Goal: Information Seeking & Learning: Learn about a topic

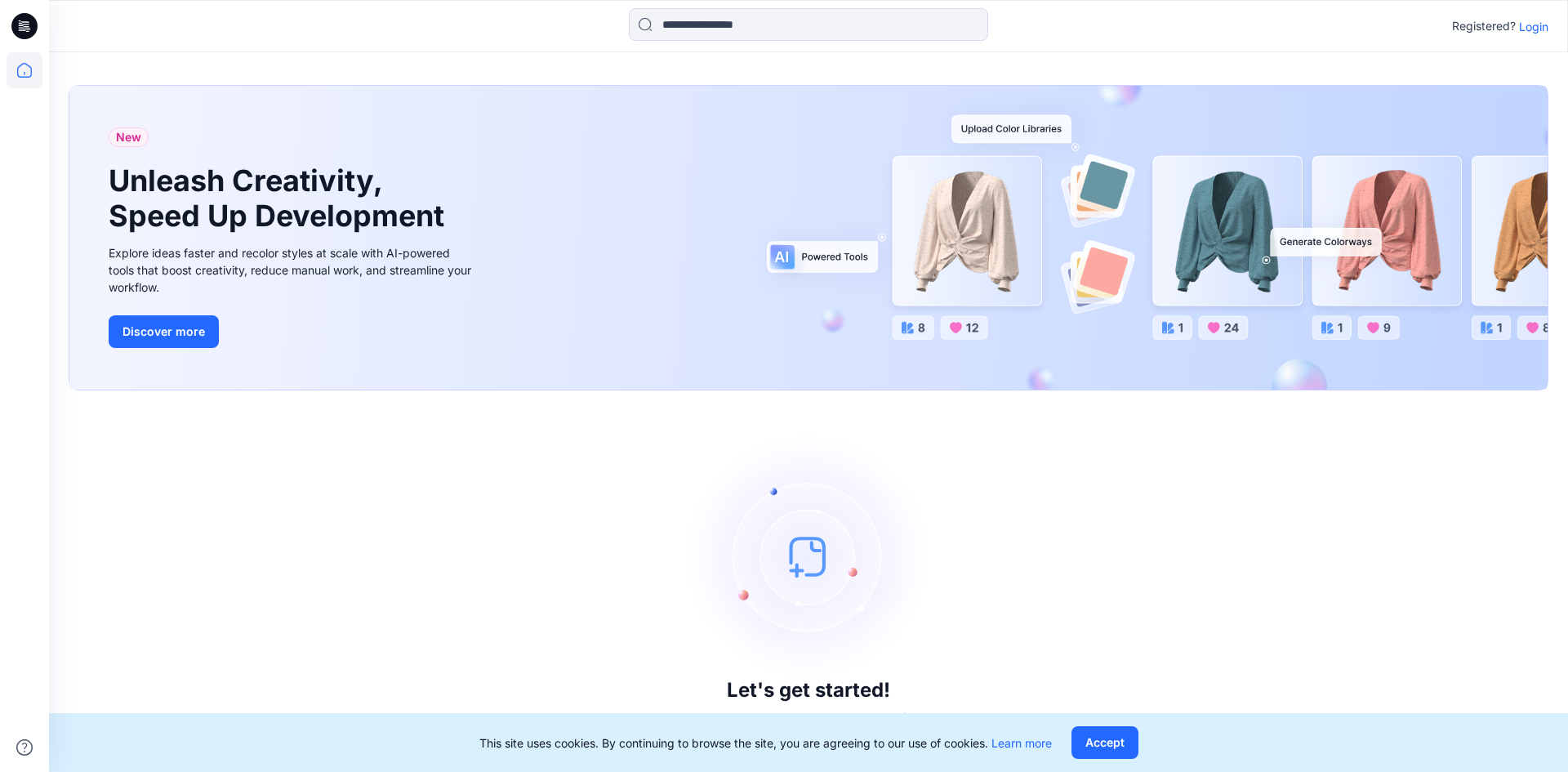
click at [1532, 26] on p "Login" at bounding box center [1534, 26] width 30 height 17
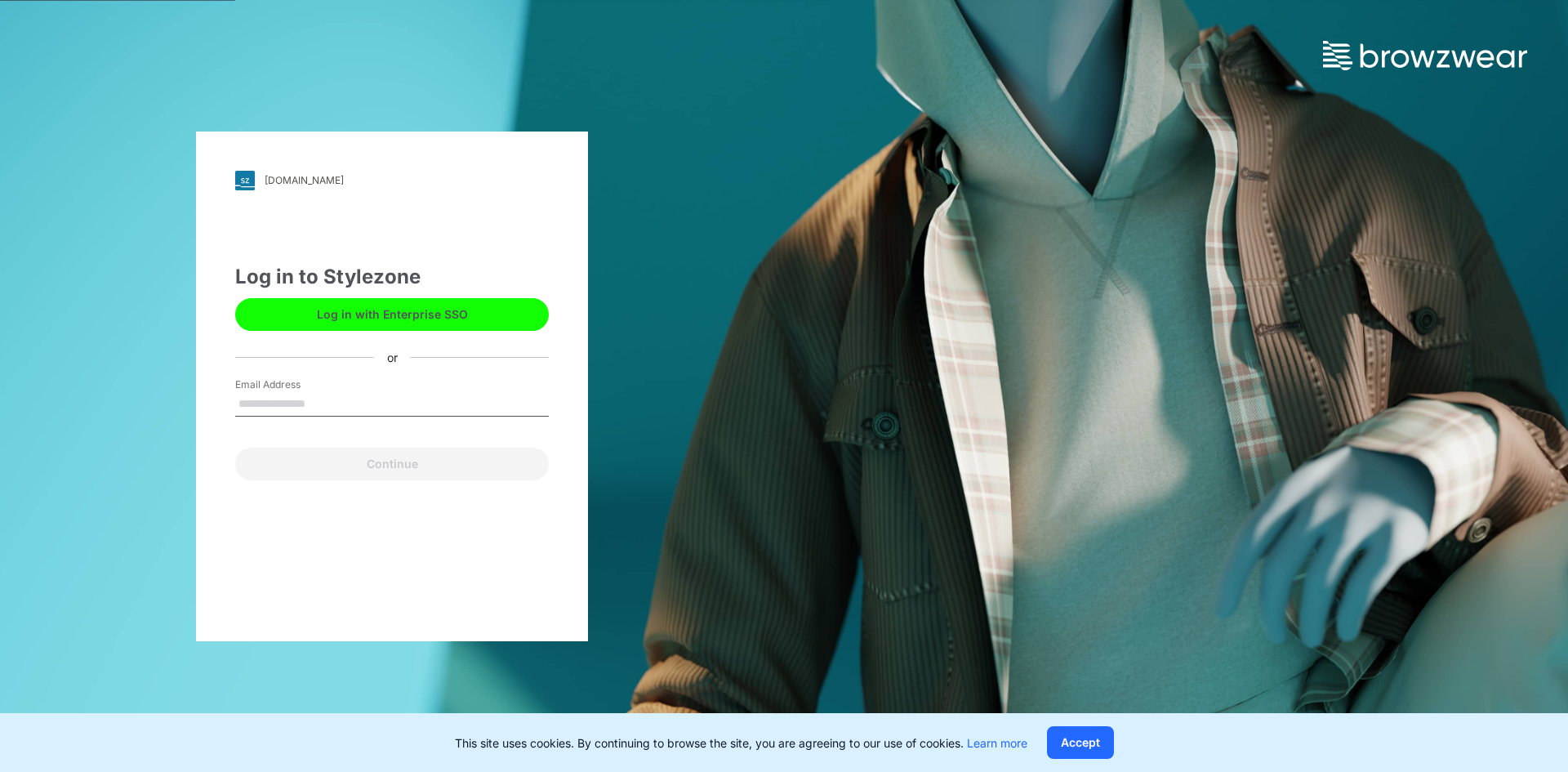
click at [322, 409] on input "Email Address" at bounding box center [392, 404] width 314 height 25
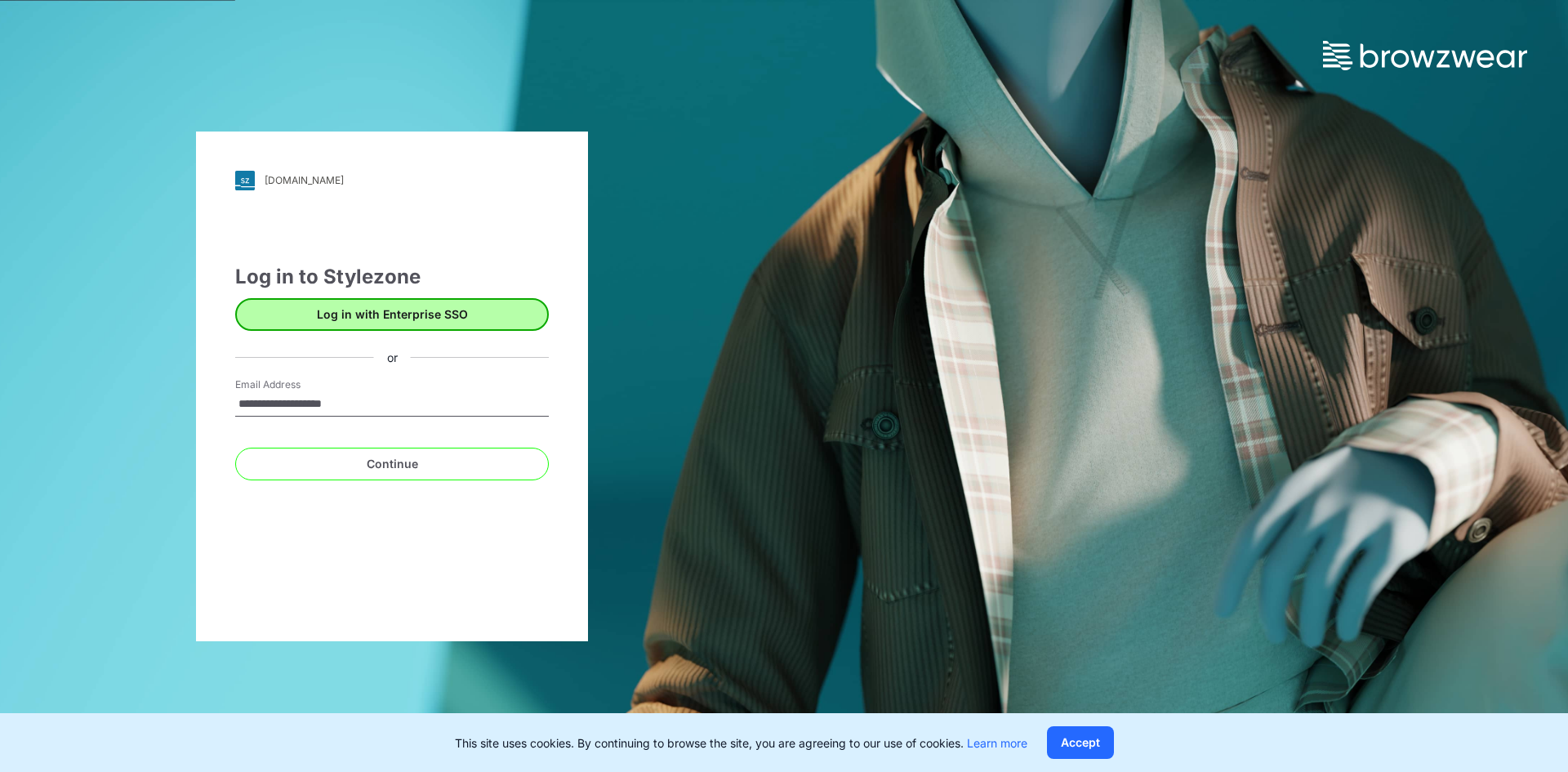
type input "**********"
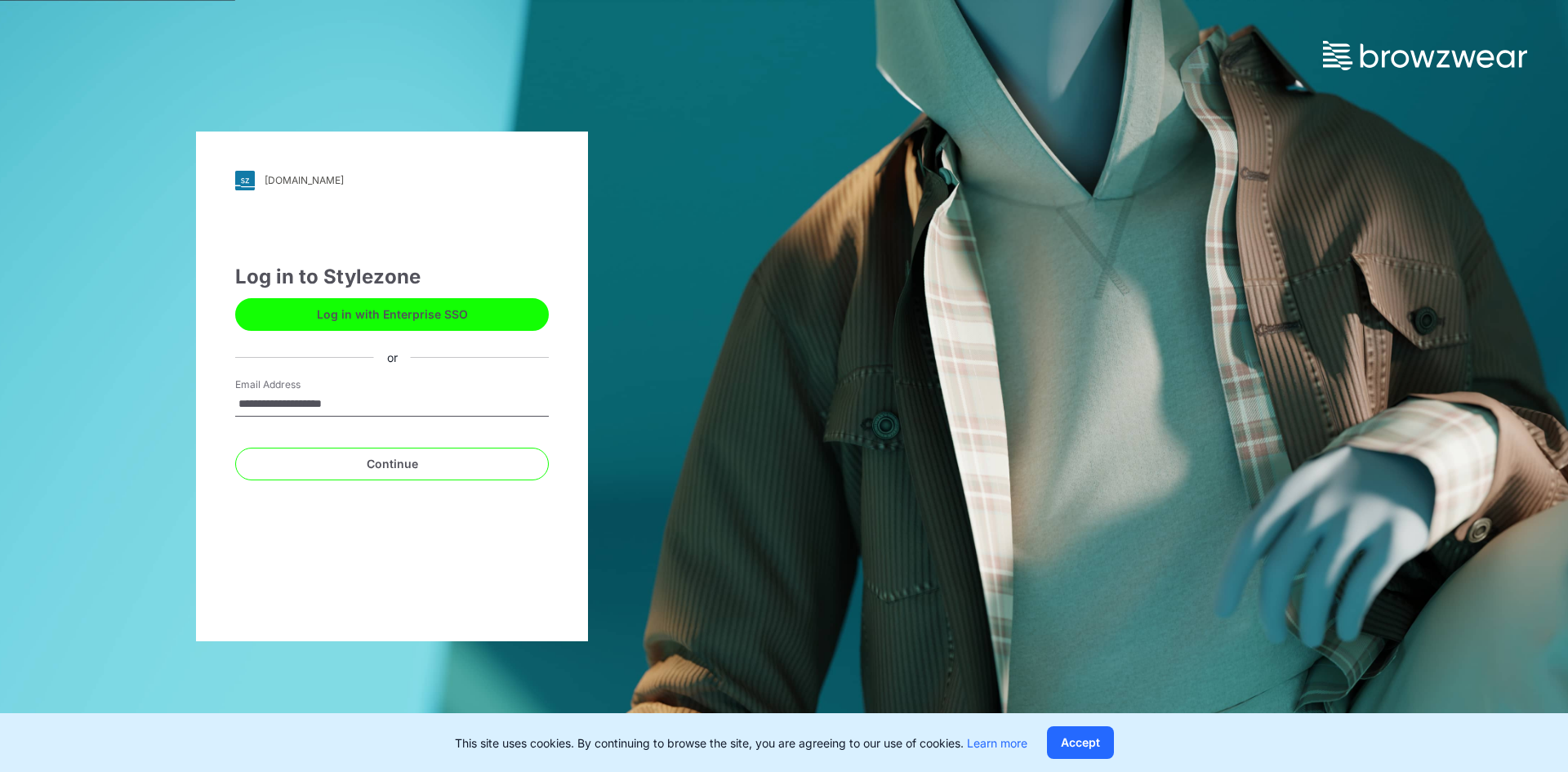
click at [397, 316] on button "Log in with Enterprise SSO" at bounding box center [392, 314] width 314 height 33
click at [256, 400] on input "Email Address" at bounding box center [392, 404] width 314 height 25
type input "**********"
click at [421, 464] on button "Continue" at bounding box center [392, 464] width 314 height 33
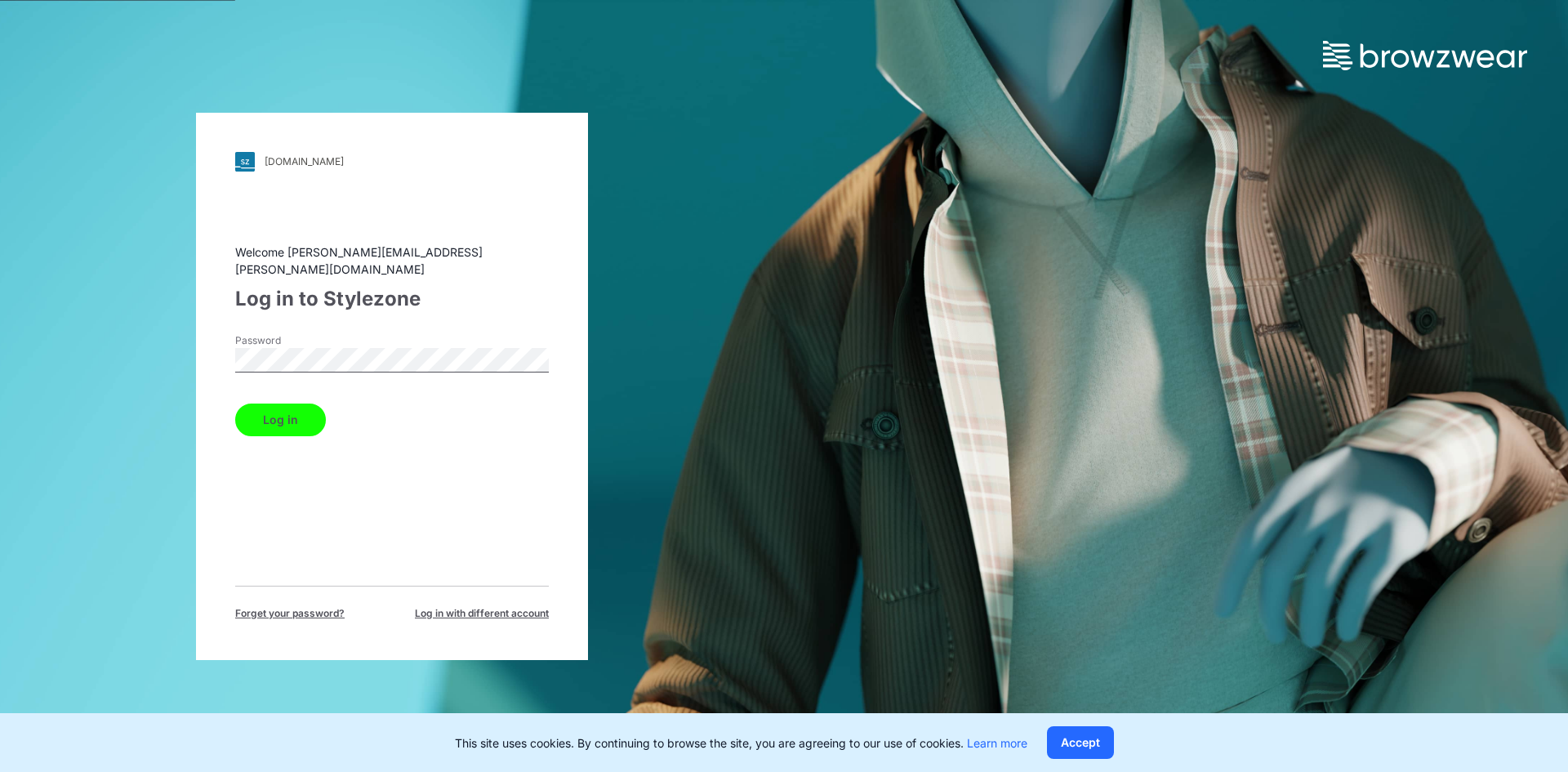
click at [235, 404] on button "Log in" at bounding box center [280, 420] width 91 height 33
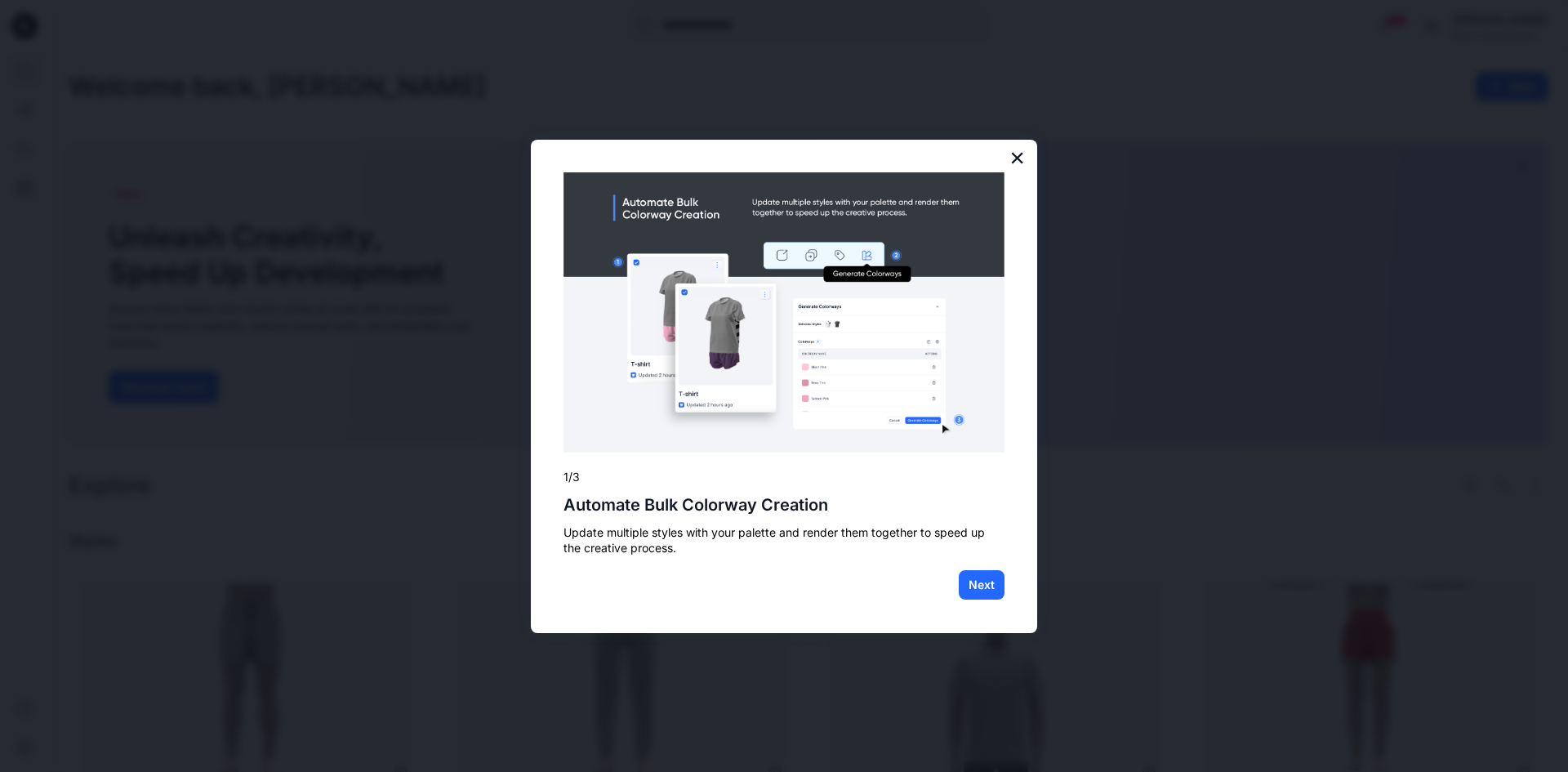
click at [1021, 159] on button "×" at bounding box center [1017, 157] width 15 height 26
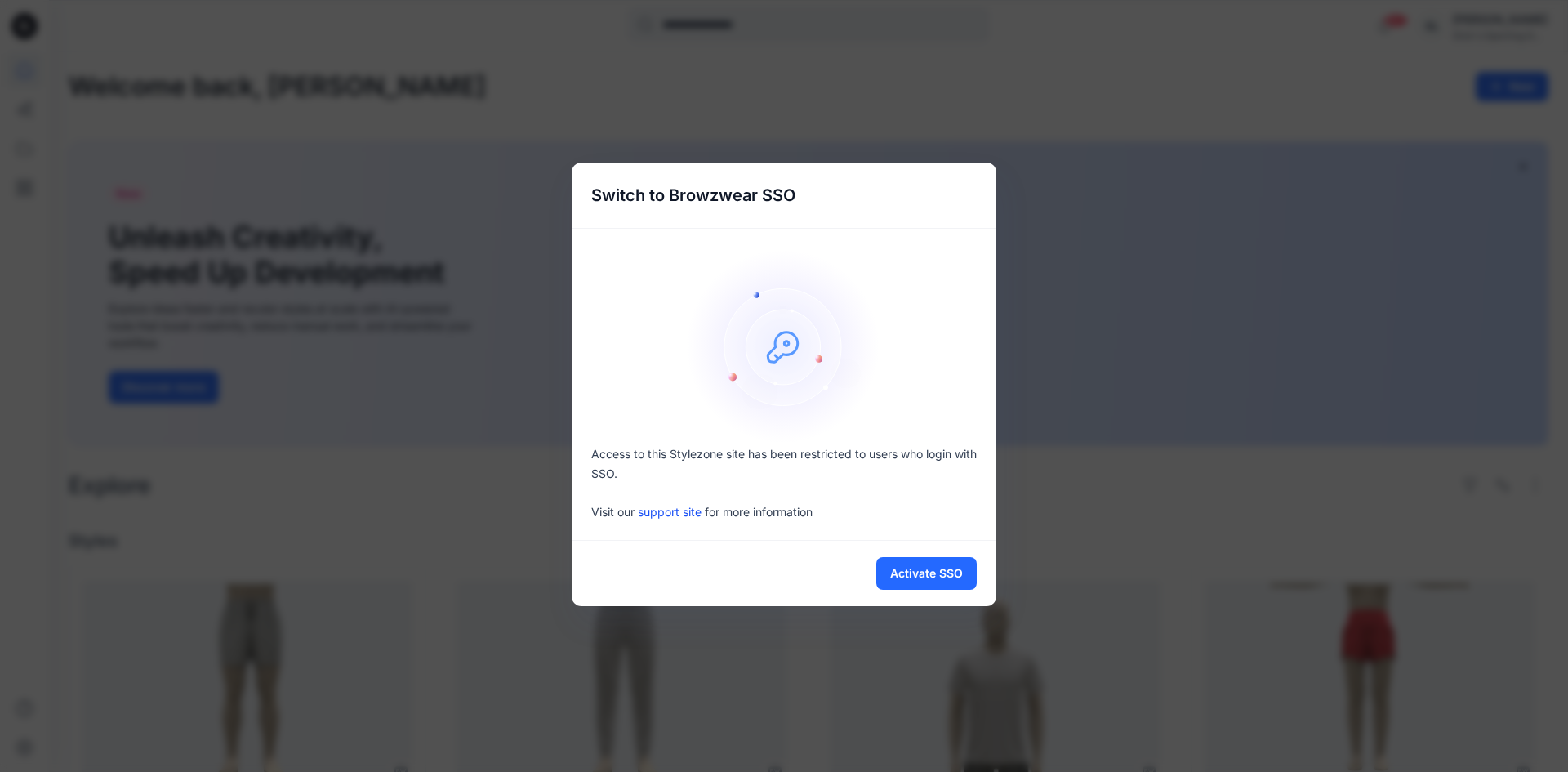
click at [701, 570] on div "Activate SSO" at bounding box center [784, 573] width 425 height 65
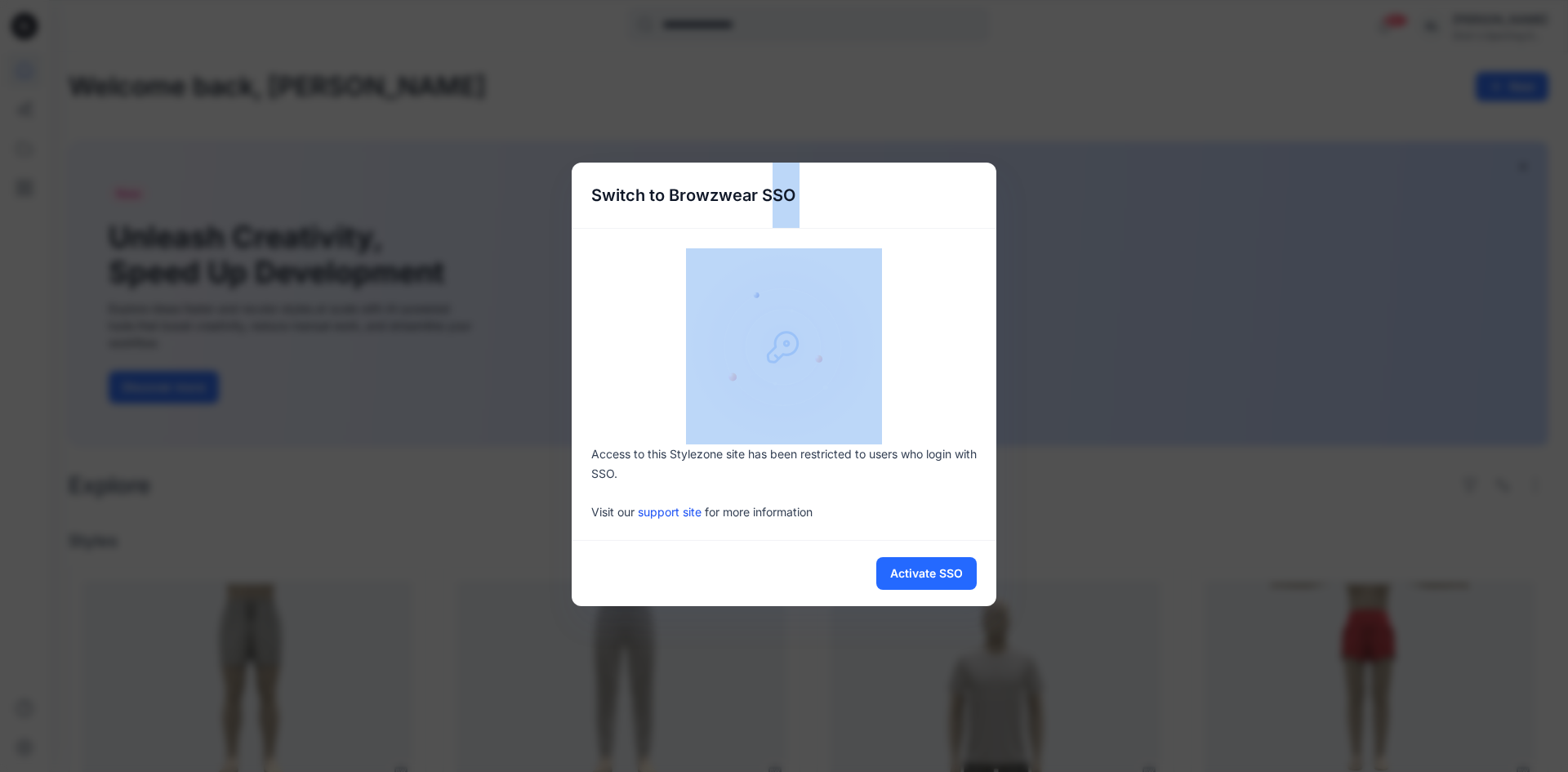
drag, startPoint x: 801, startPoint y: 201, endPoint x: 857, endPoint y: 207, distance: 56.3
click at [853, 231] on div "Switch to Browzwear SSO Access to this Stylezone site has been restricted to us…" at bounding box center [784, 384] width 425 height 444
click at [864, 195] on div "Switch to Browzwear SSO" at bounding box center [784, 195] width 425 height 65
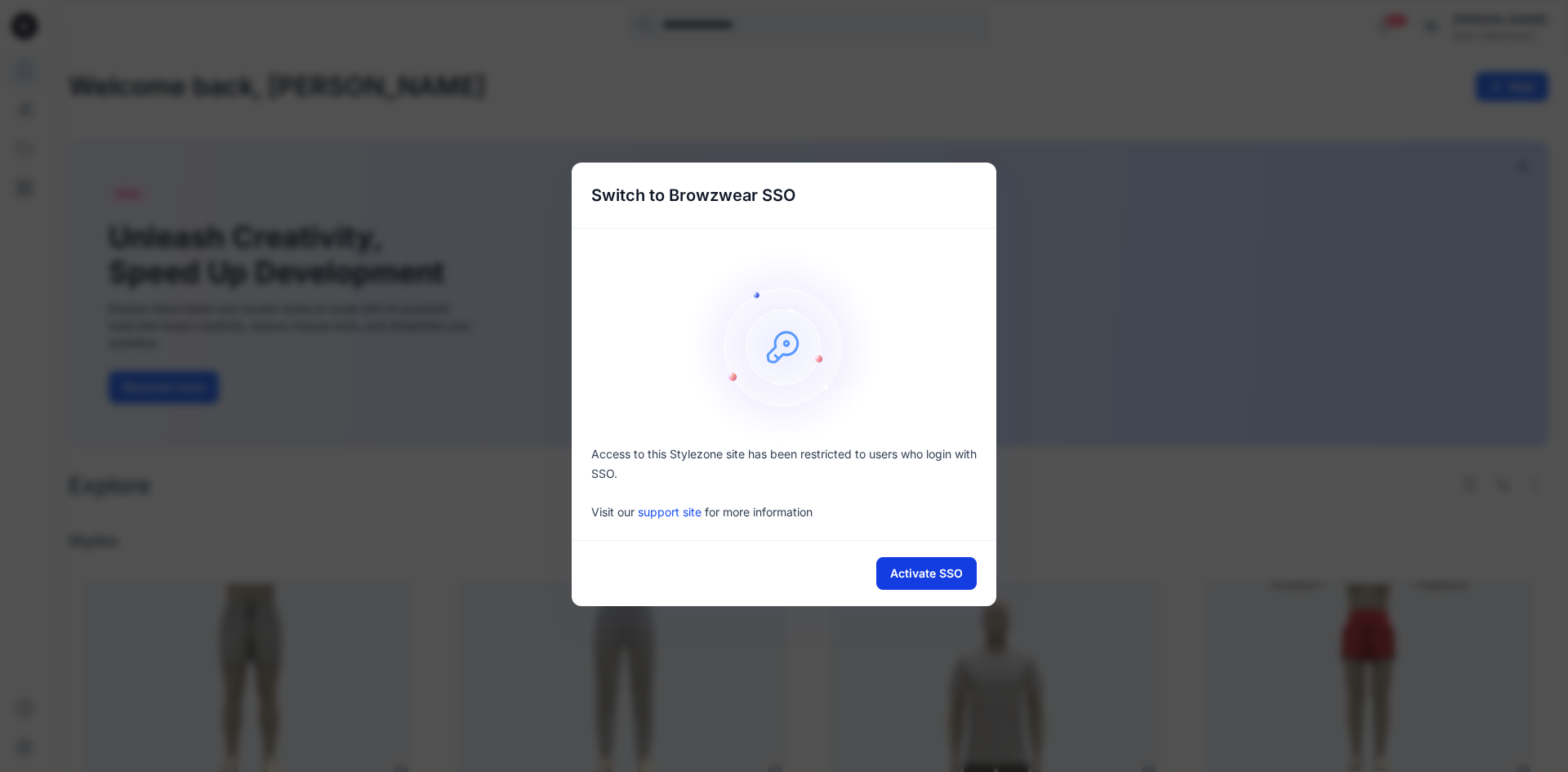
click at [922, 583] on button "Activate SSO" at bounding box center [927, 573] width 101 height 33
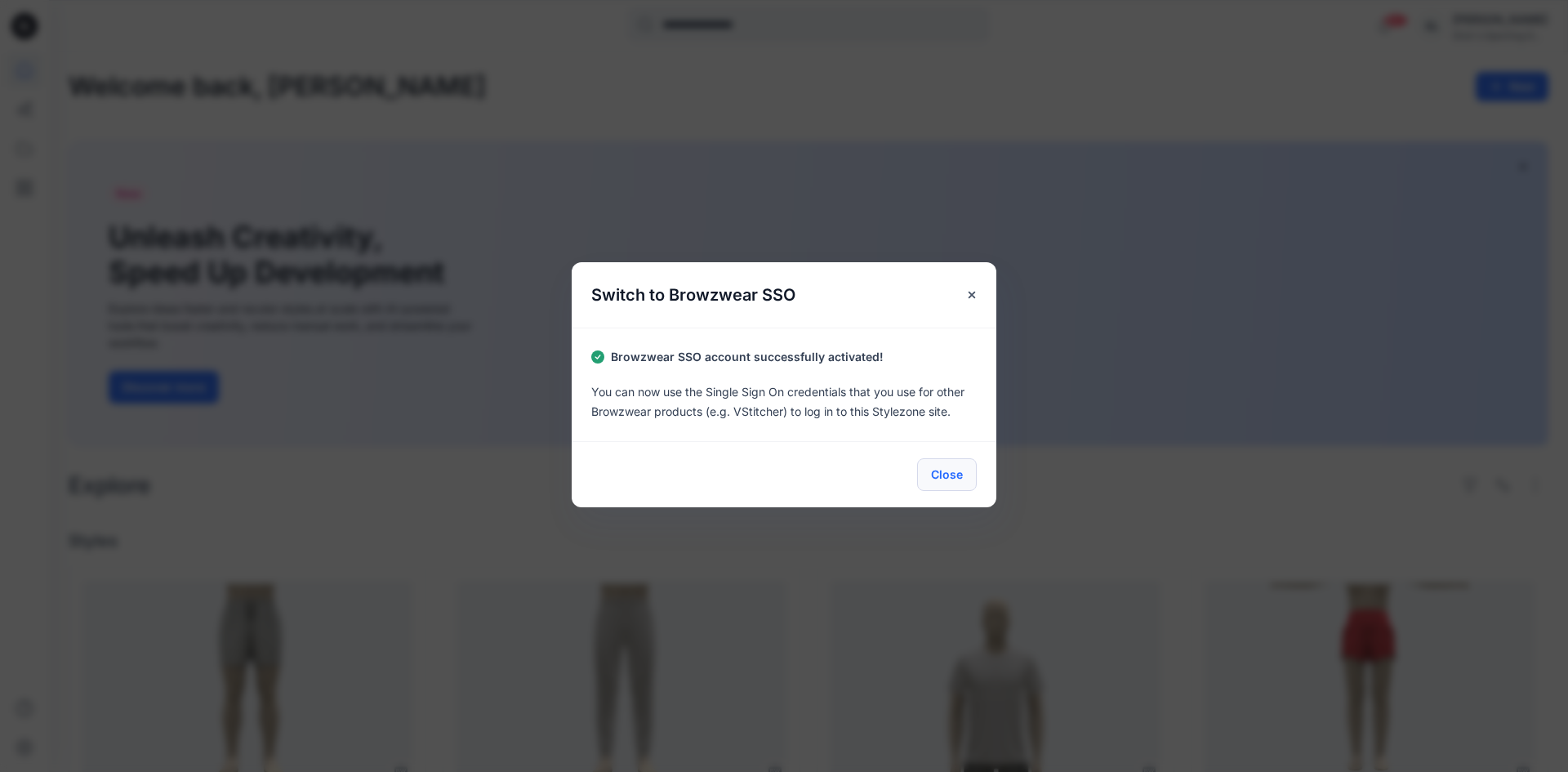
click at [966, 476] on button "Close" at bounding box center [947, 475] width 59 height 33
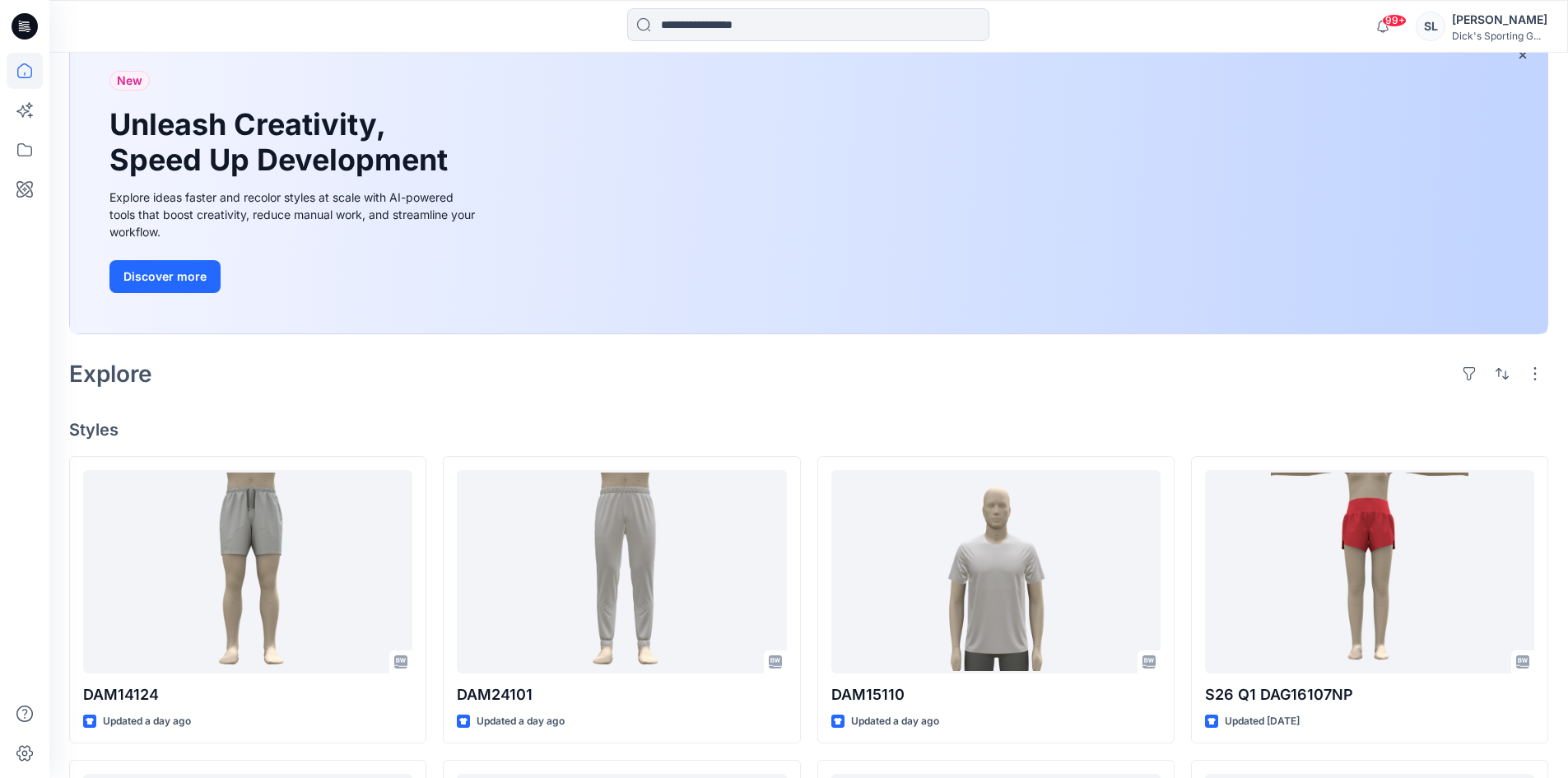
scroll to position [165, 0]
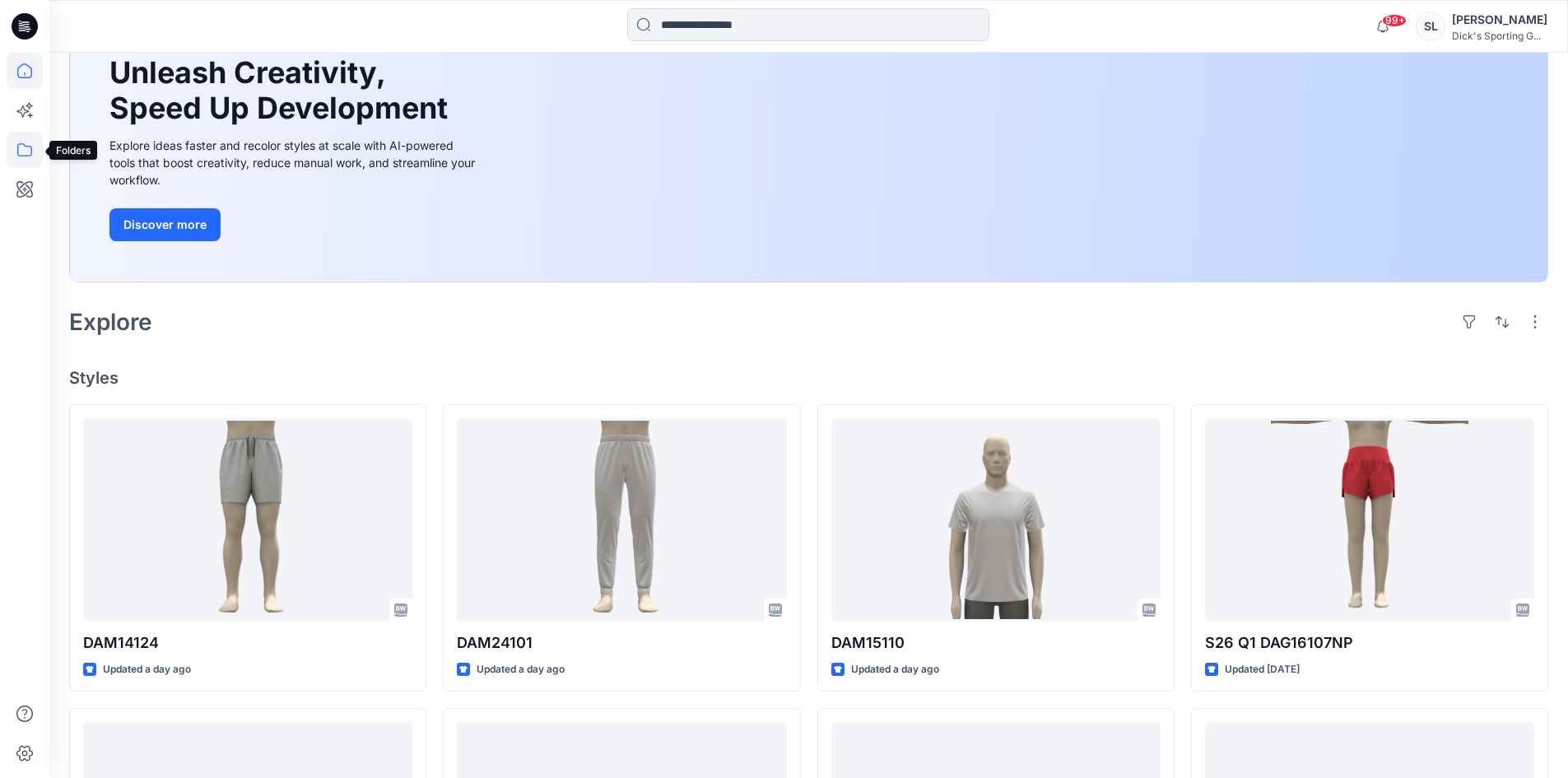
click at [31, 150] on icon at bounding box center [25, 149] width 36 height 36
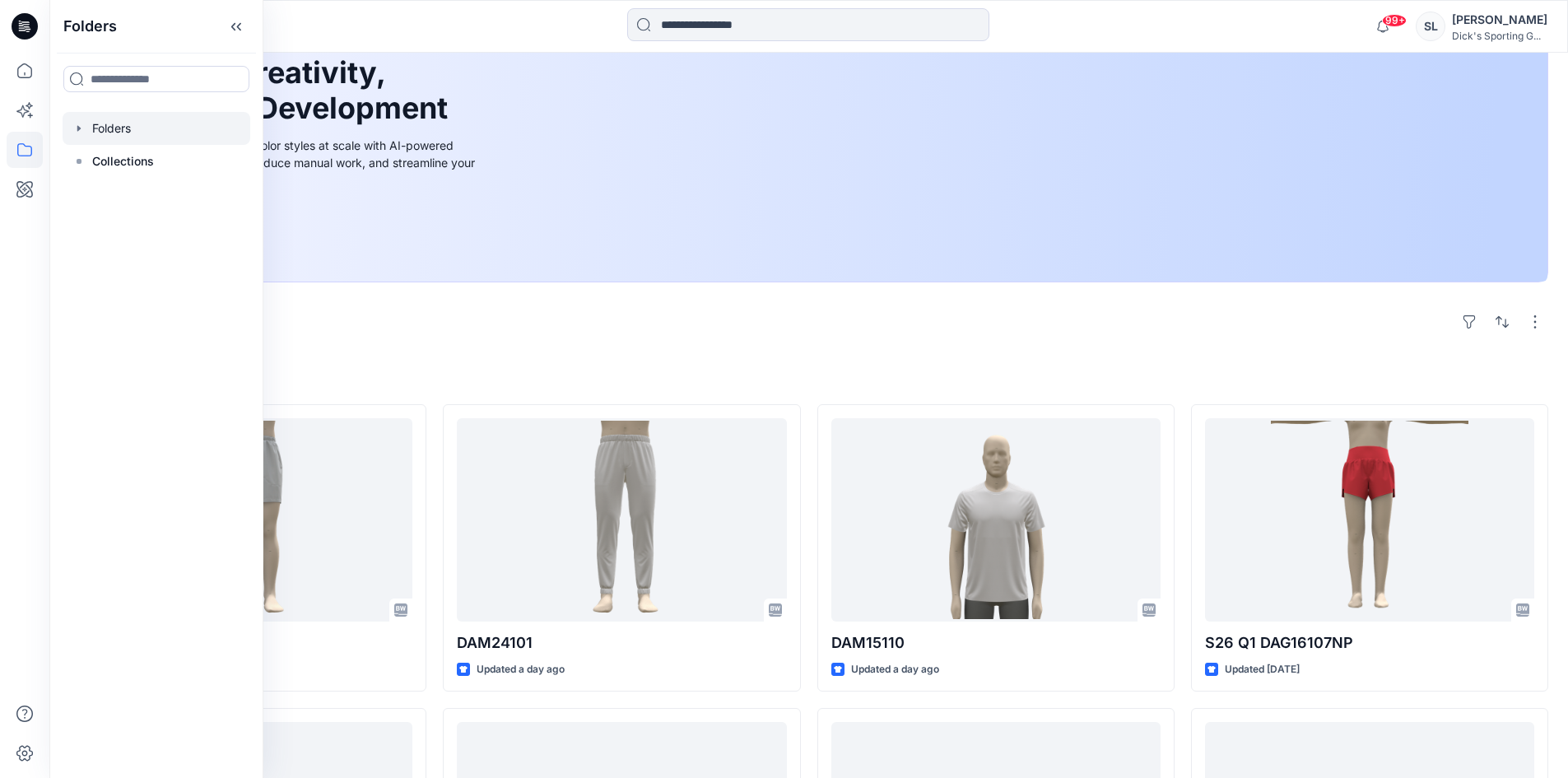
click at [84, 128] on icon "button" at bounding box center [78, 128] width 13 height 13
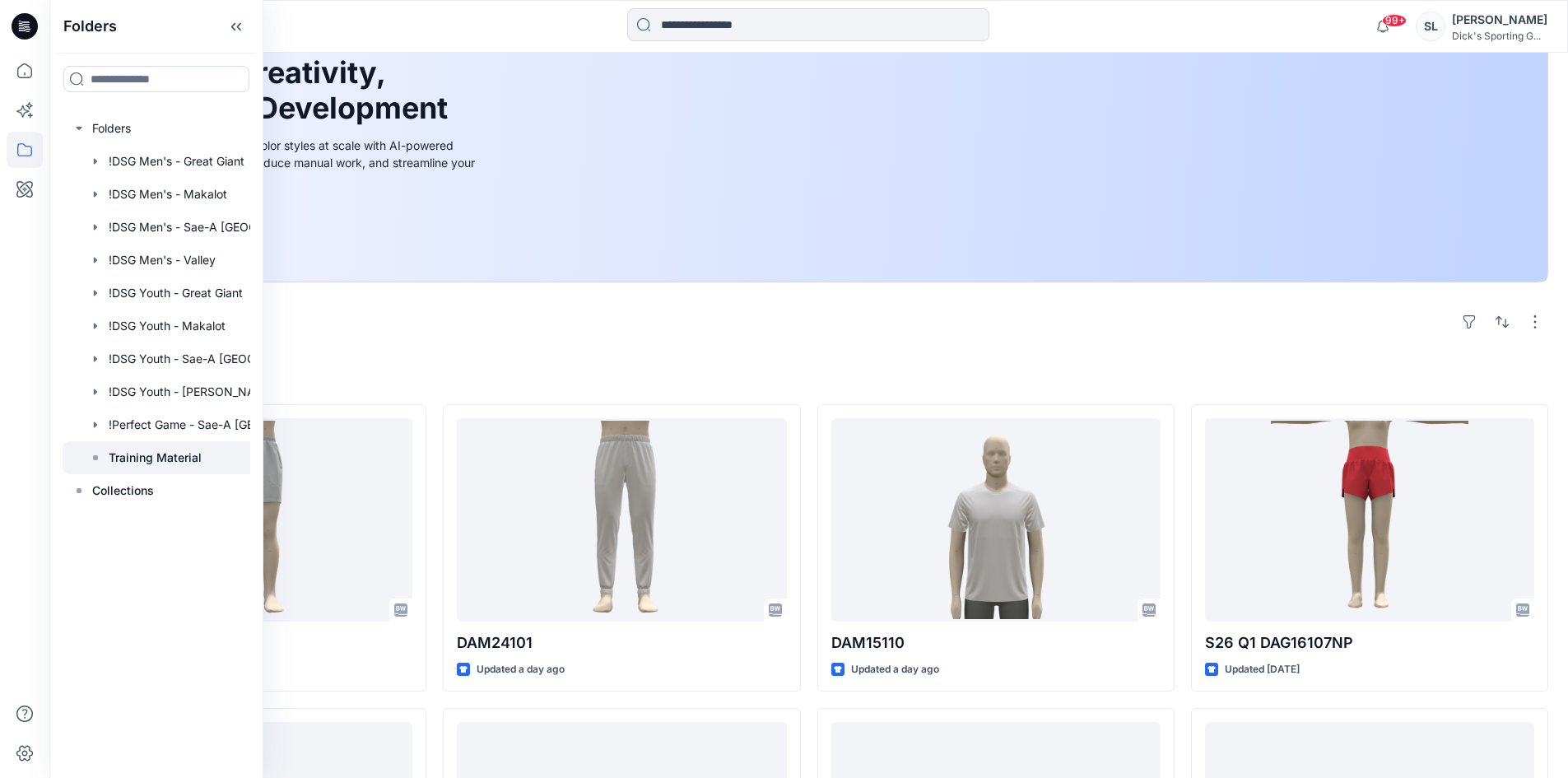
click at [142, 453] on p "Training Material" at bounding box center [154, 457] width 93 height 20
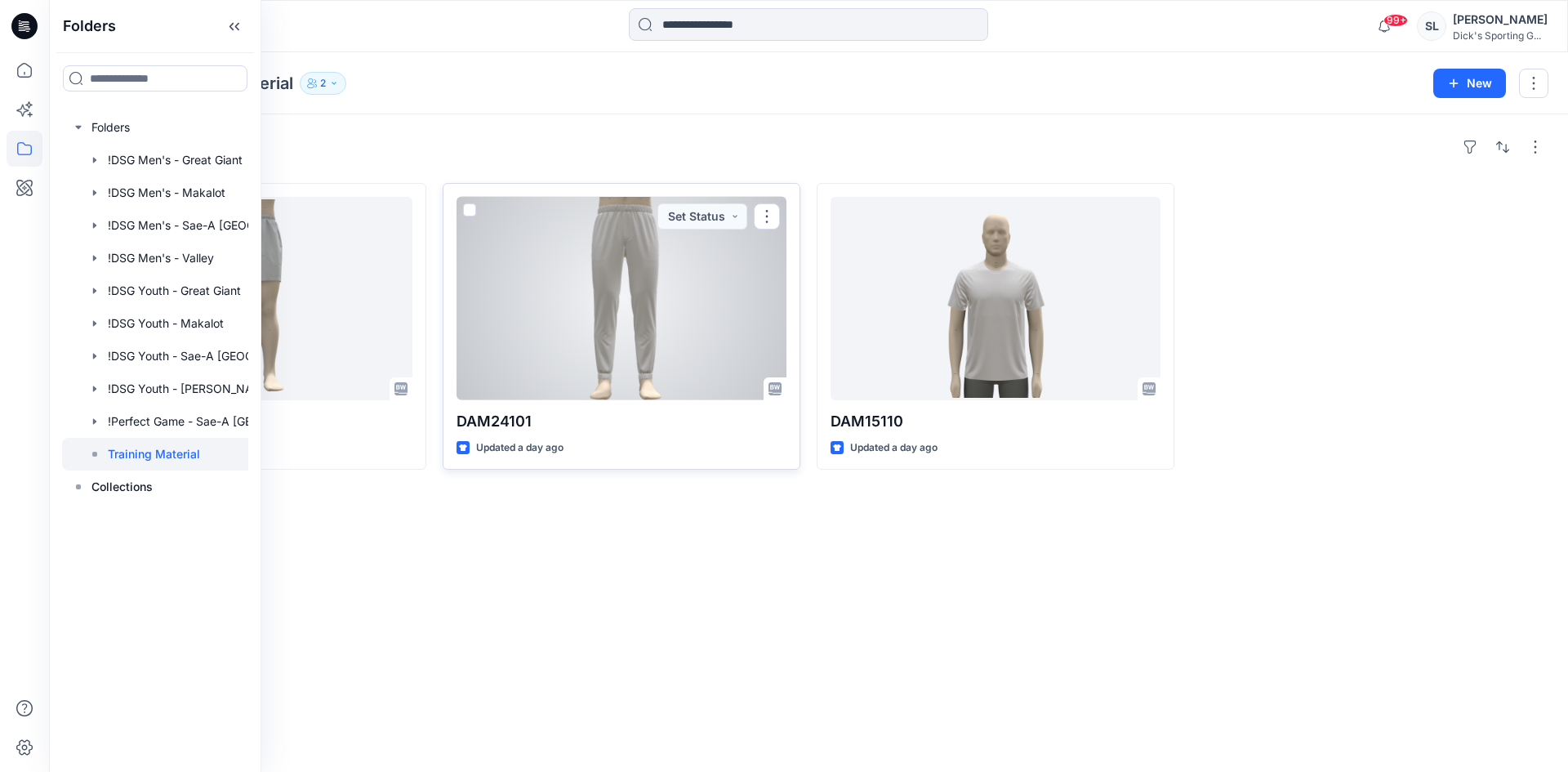
click at [698, 308] on div at bounding box center [622, 299] width 330 height 203
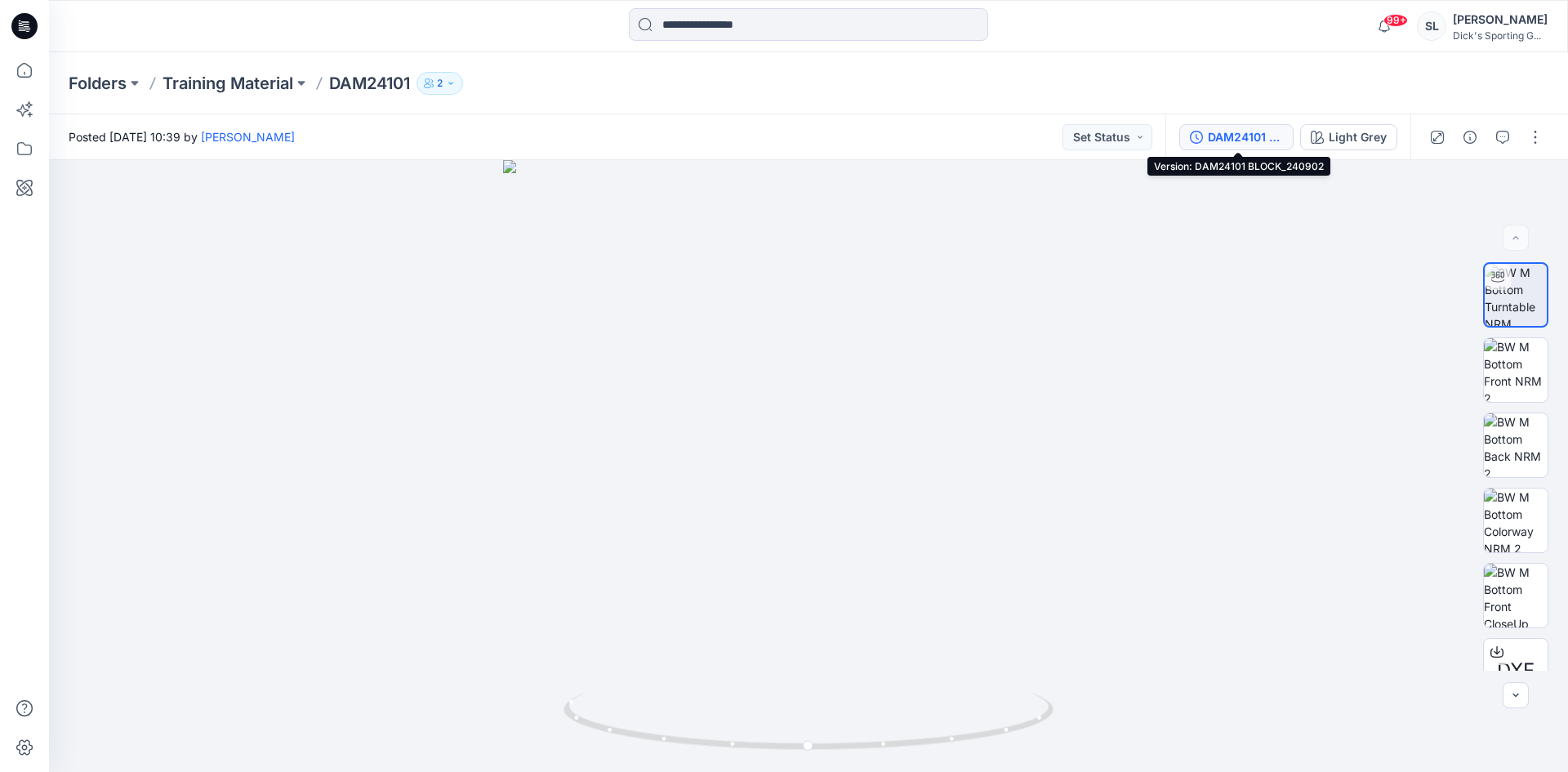
click at [1197, 132] on icon "button" at bounding box center [1197, 136] width 13 height 13
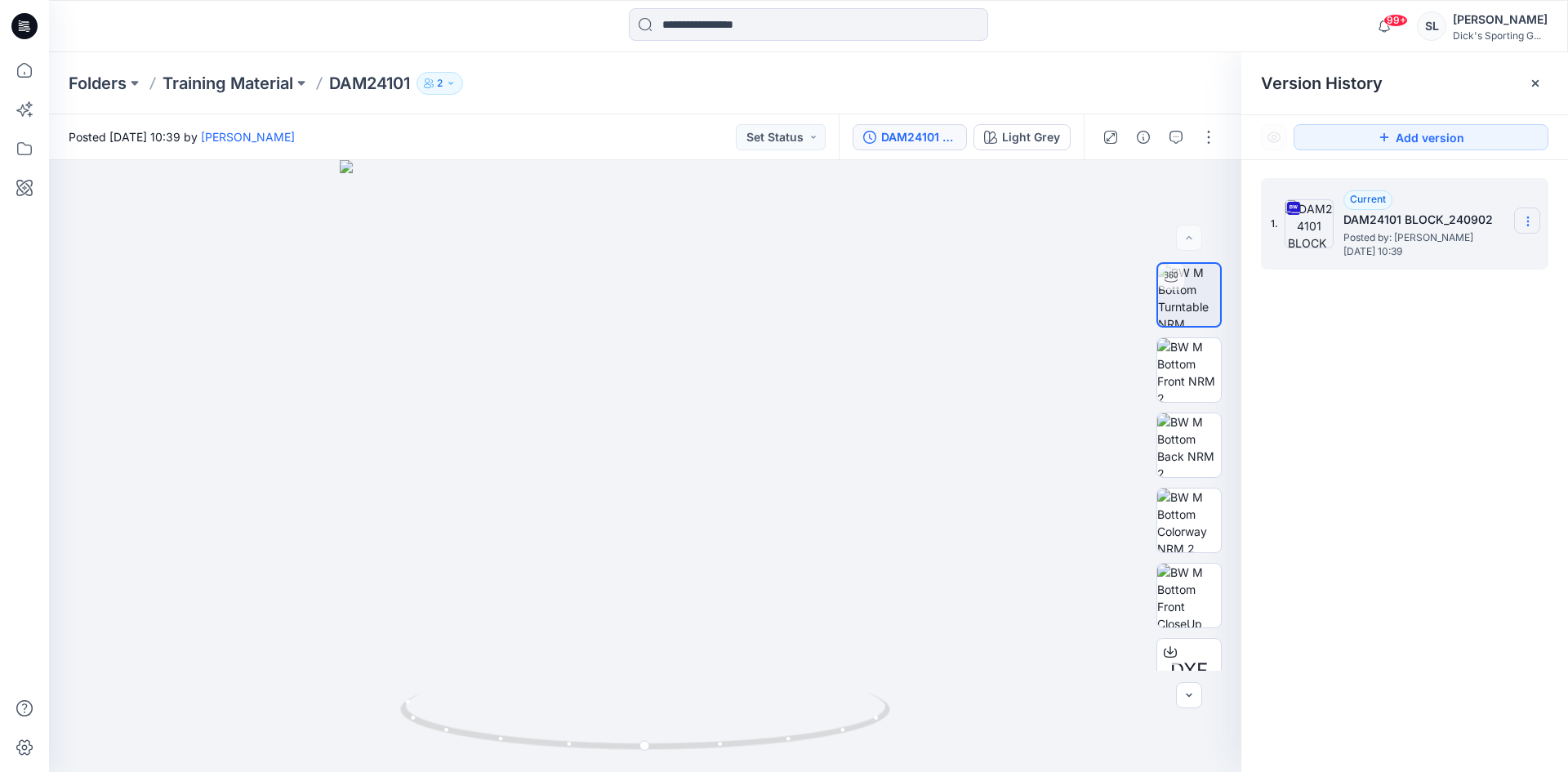
click at [1526, 218] on icon at bounding box center [1527, 221] width 13 height 13
